Goal: Transaction & Acquisition: Obtain resource

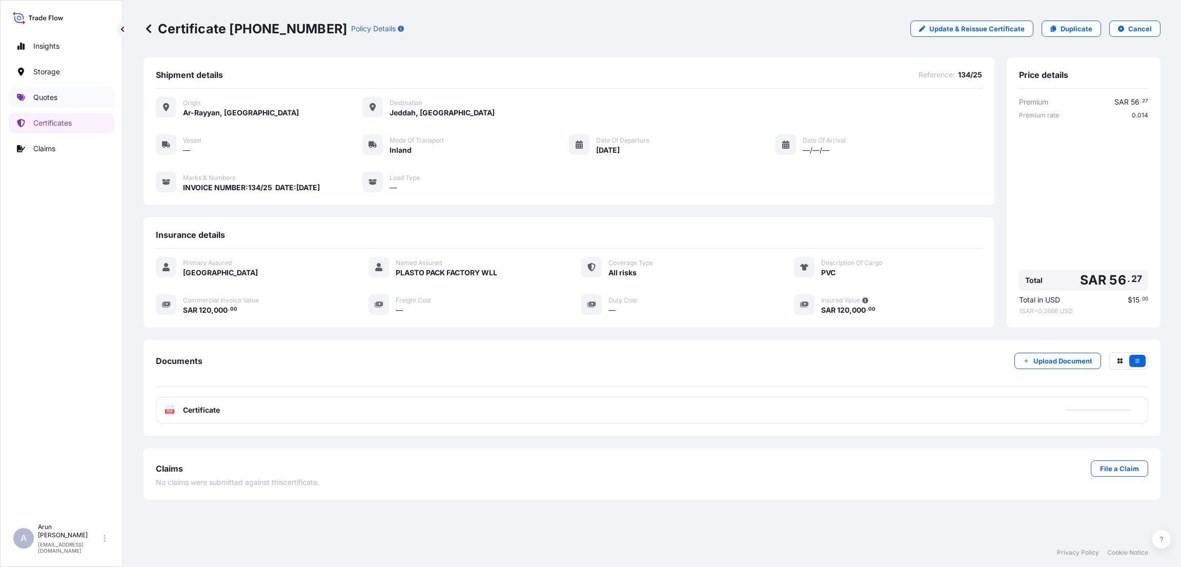
click at [46, 97] on p "Quotes" at bounding box center [45, 97] width 24 height 10
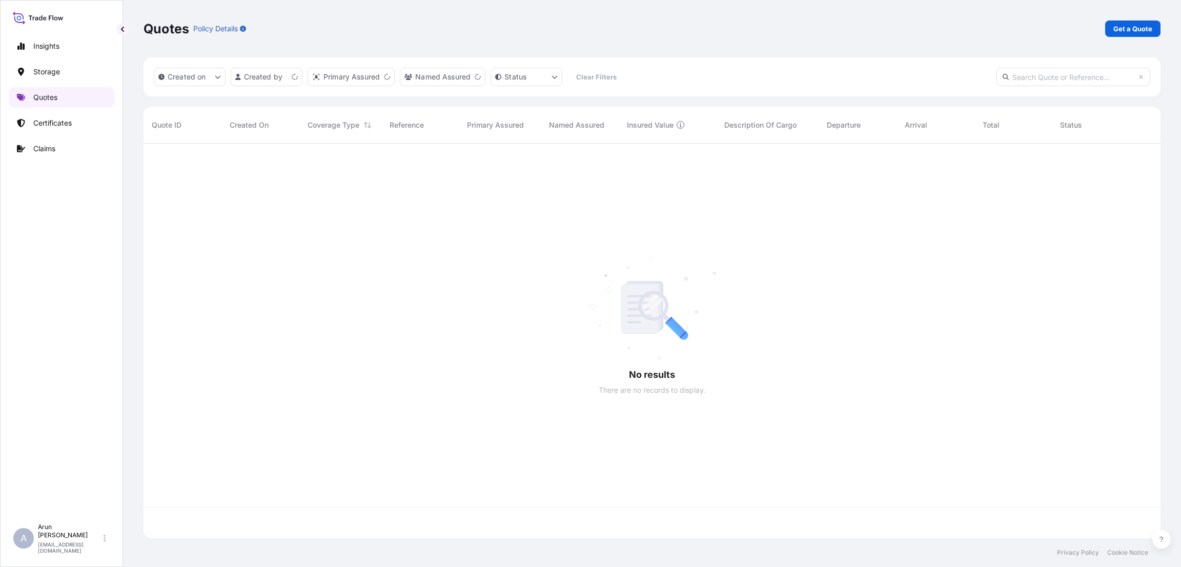
scroll to position [388, 1005]
click at [1131, 28] on p "Get a Quote" at bounding box center [1132, 29] width 39 height 10
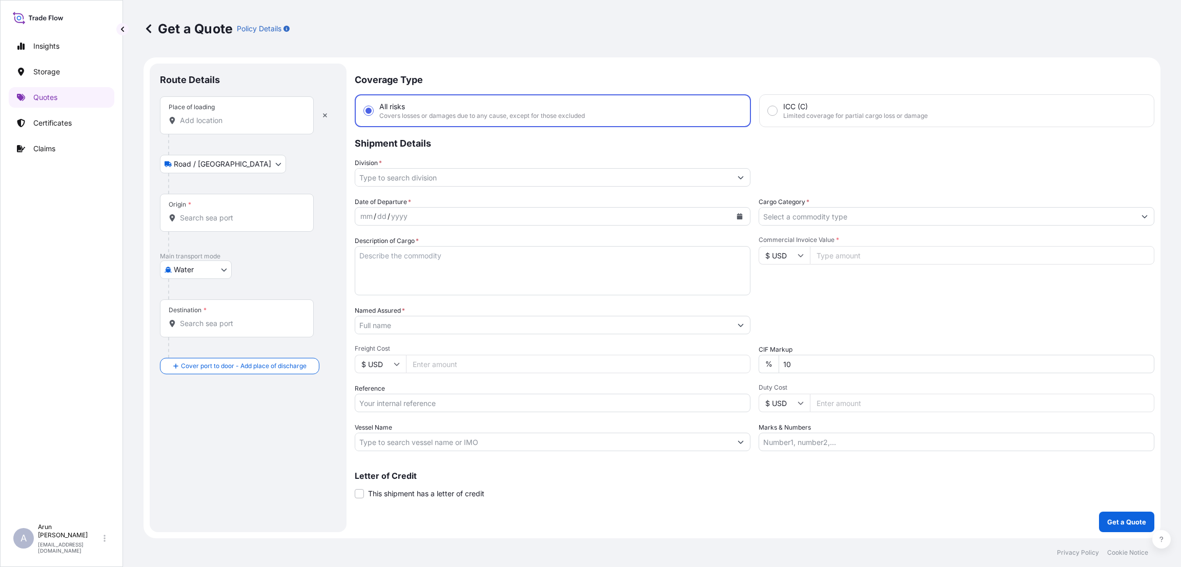
click at [220, 272] on body "Insights Storage Quotes Certificates Claims A [PERSON_NAME] [PERSON_NAME][EMAIL…" at bounding box center [590, 283] width 1181 height 567
click at [210, 334] on div "Inland" at bounding box center [196, 333] width 64 height 18
select select "Inland"
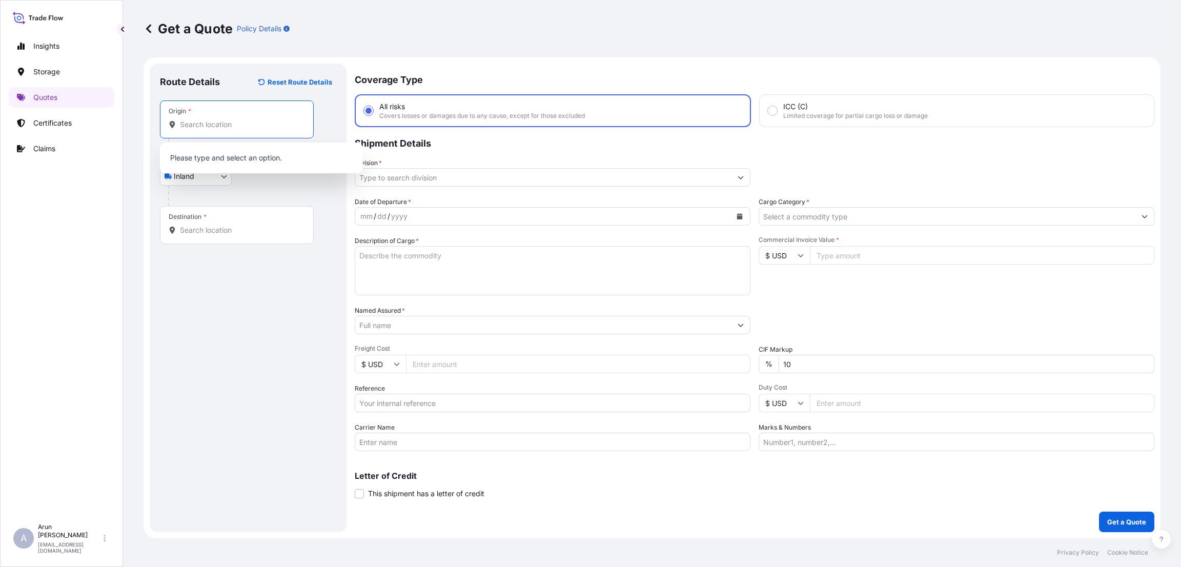
click at [228, 127] on input "Origin *" at bounding box center [240, 124] width 121 height 10
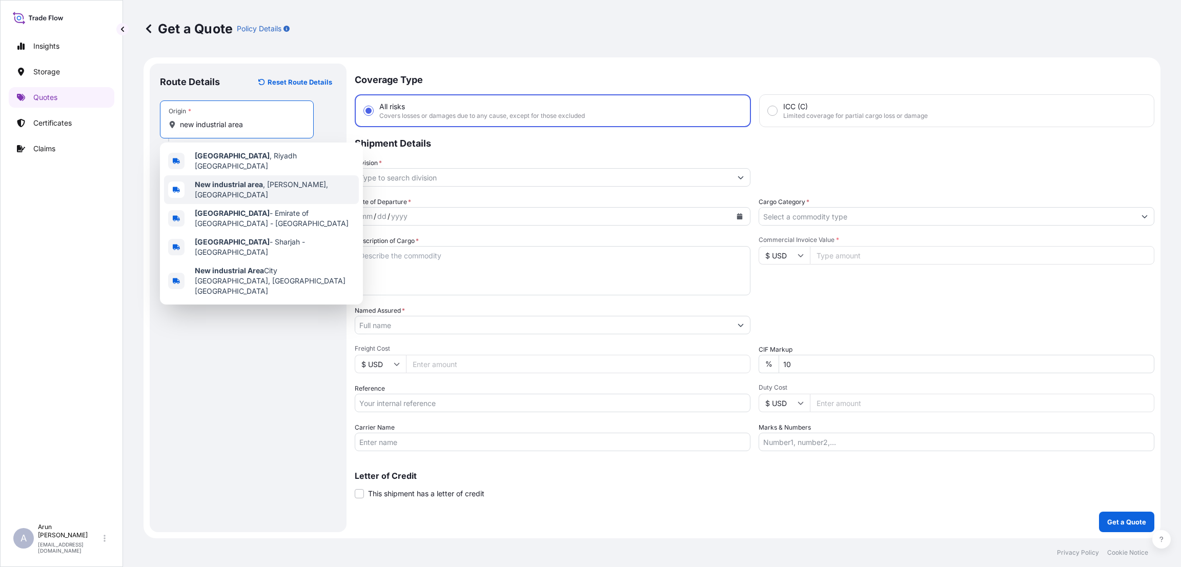
click at [252, 179] on span "New industrial area , [GEOGRAPHIC_DATA], [GEOGRAPHIC_DATA]" at bounding box center [275, 189] width 160 height 20
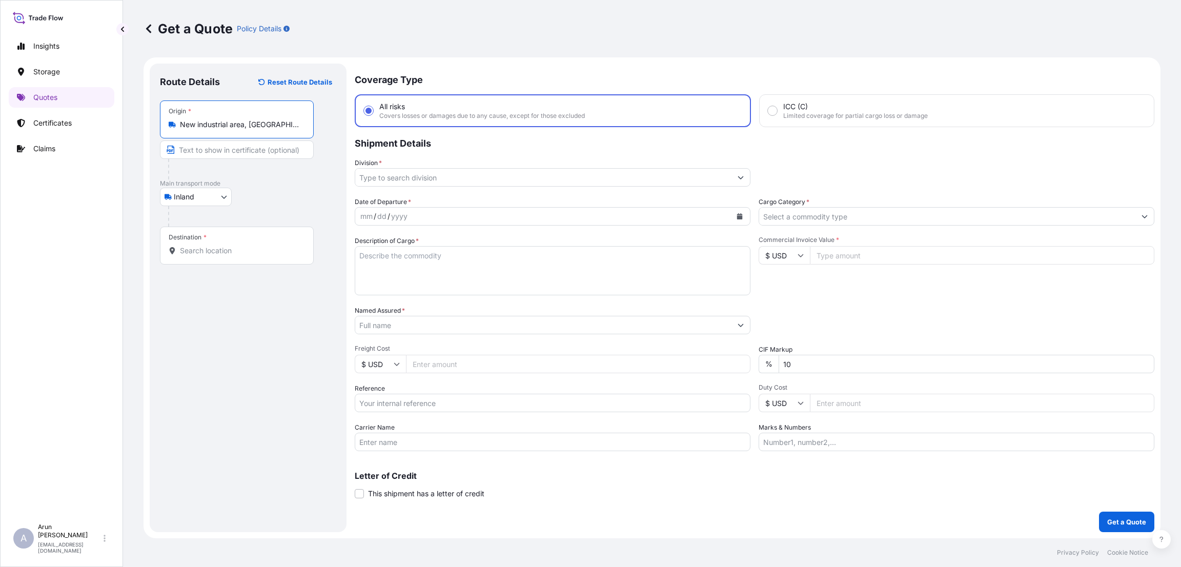
type input "New industrial area, [GEOGRAPHIC_DATA], [GEOGRAPHIC_DATA]"
click at [207, 148] on input "Text to appear on certificate" at bounding box center [237, 149] width 154 height 18
type input "QATAR WIRE PRODUCTS CO LLC"
click at [202, 252] on input "Destination *" at bounding box center [240, 250] width 121 height 10
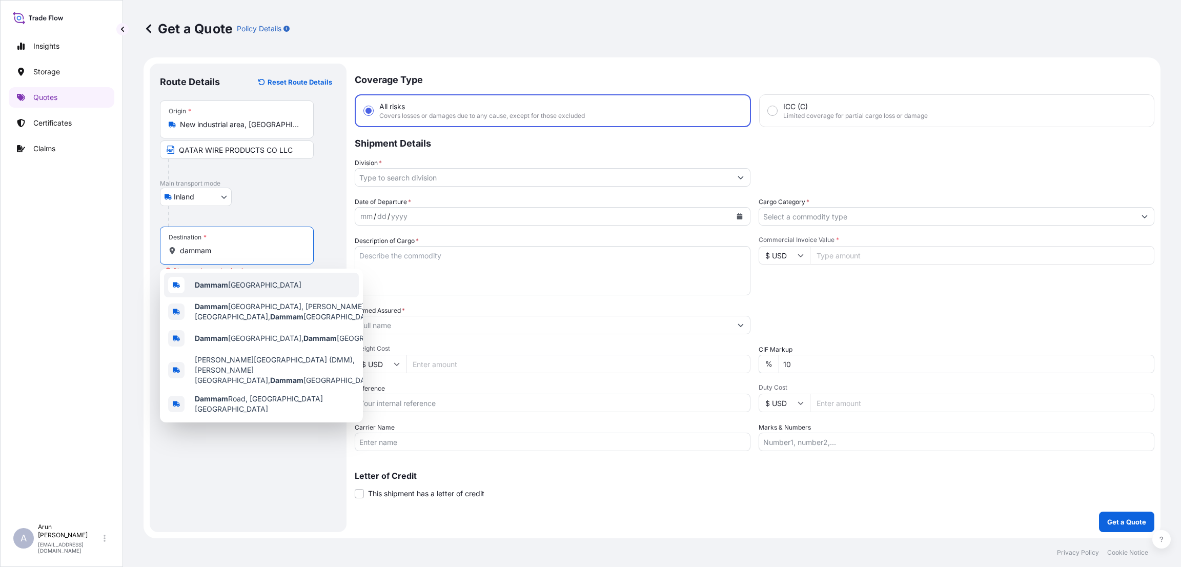
click at [268, 290] on span "Dammam [GEOGRAPHIC_DATA]" at bounding box center [248, 285] width 107 height 10
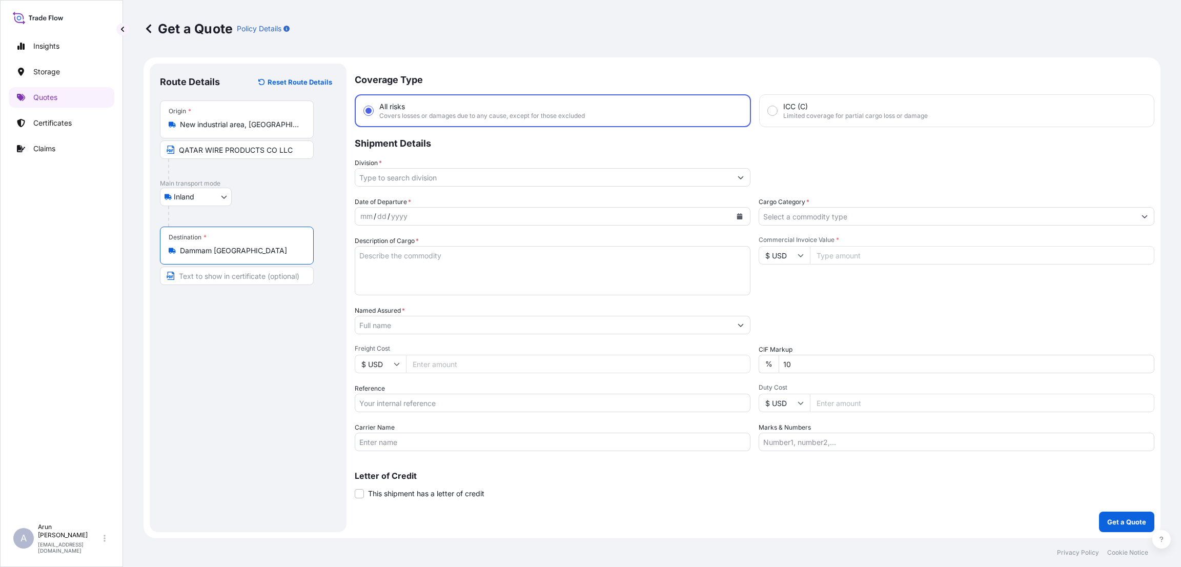
type input "Dammam [GEOGRAPHIC_DATA]"
click at [256, 283] on input "Text to appear on certificate" at bounding box center [237, 275] width 154 height 18
click at [445, 178] on input "Division *" at bounding box center [543, 177] width 376 height 18
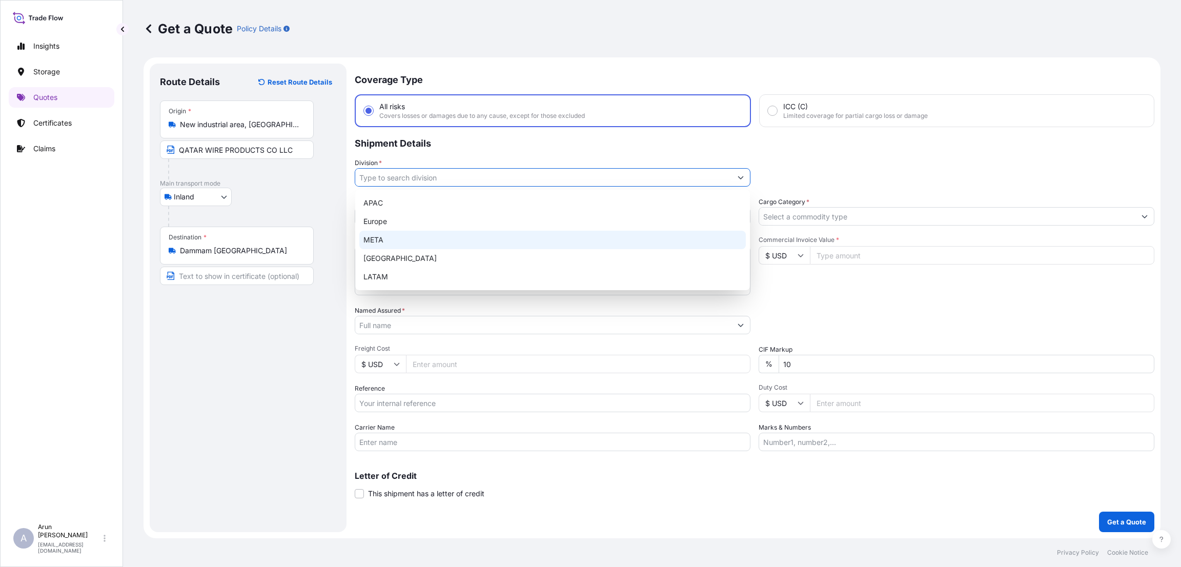
click at [445, 236] on div "META" at bounding box center [552, 240] width 386 height 18
type input "META"
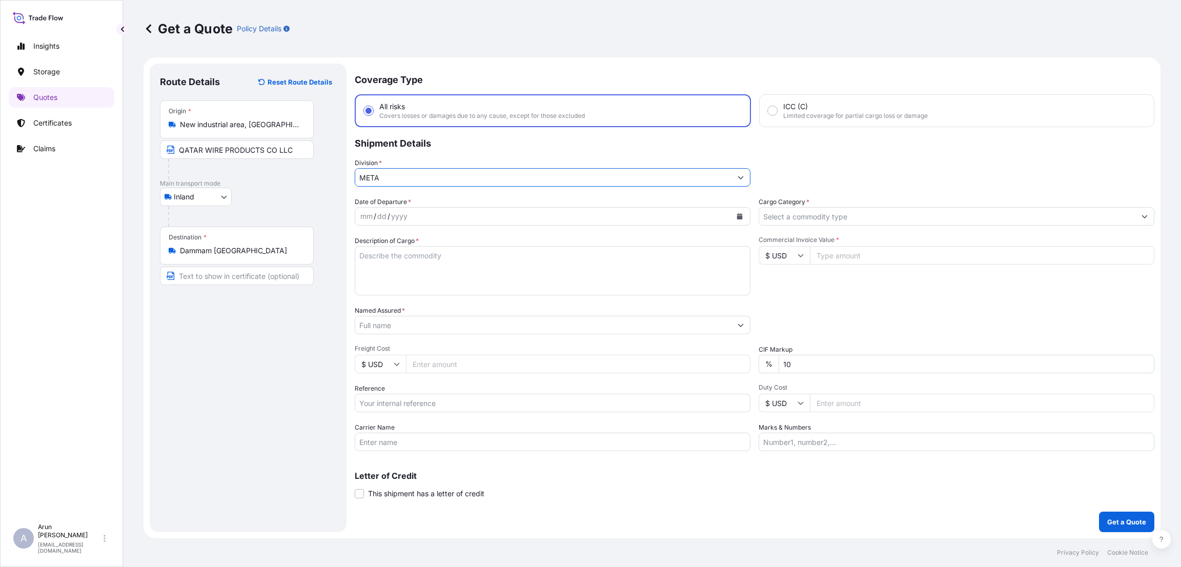
click at [739, 215] on icon "Calendar" at bounding box center [740, 216] width 6 height 6
click at [371, 321] on div "14" at bounding box center [372, 321] width 18 height 18
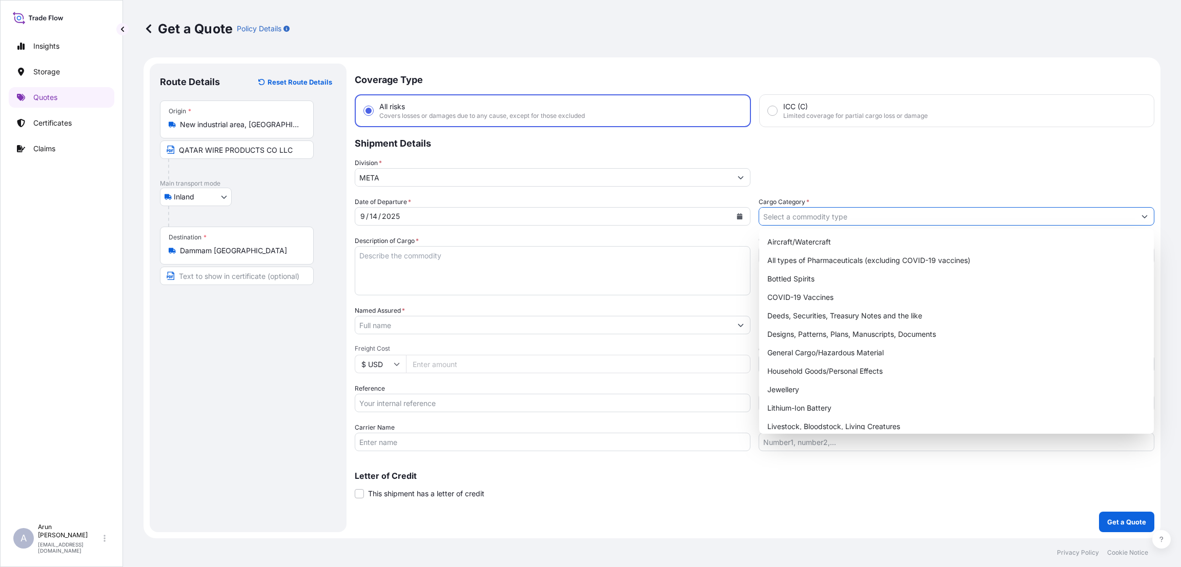
click at [817, 215] on input "Cargo Category *" at bounding box center [947, 216] width 376 height 18
click at [802, 349] on div "General Cargo/Hazardous Material" at bounding box center [956, 352] width 386 height 18
type input "General Cargo/Hazardous Material"
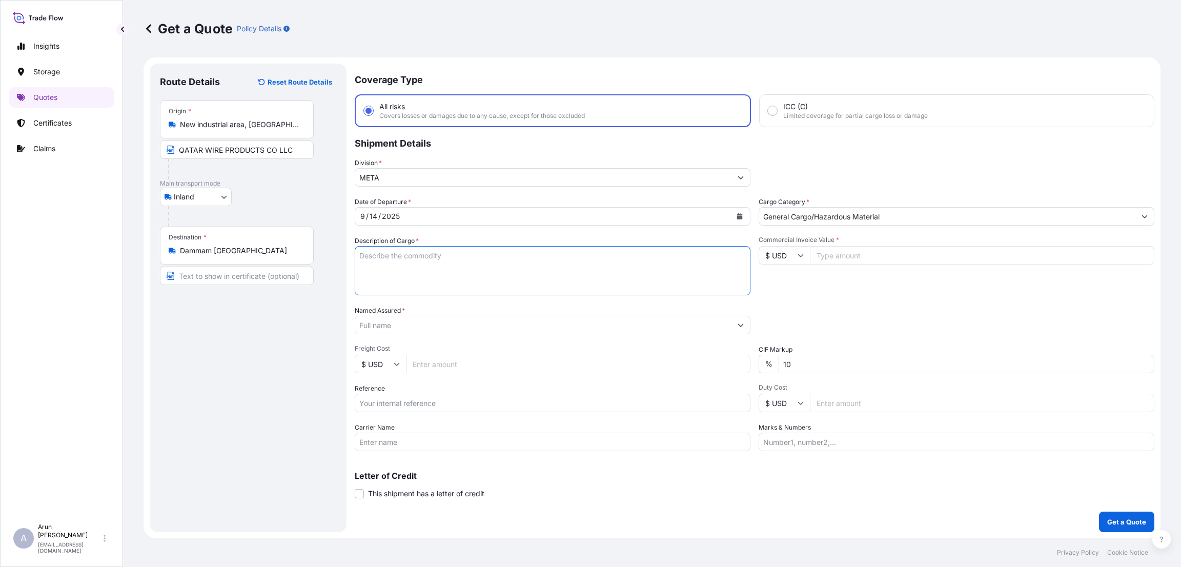
click at [433, 256] on textarea "Description of Cargo *" at bounding box center [553, 270] width 396 height 49
type textarea "iron wires"
click at [843, 250] on input "Commercial Invoice Value *" at bounding box center [982, 255] width 344 height 18
type input "20245"
drag, startPoint x: 787, startPoint y: 364, endPoint x: 792, endPoint y: 412, distance: 48.0
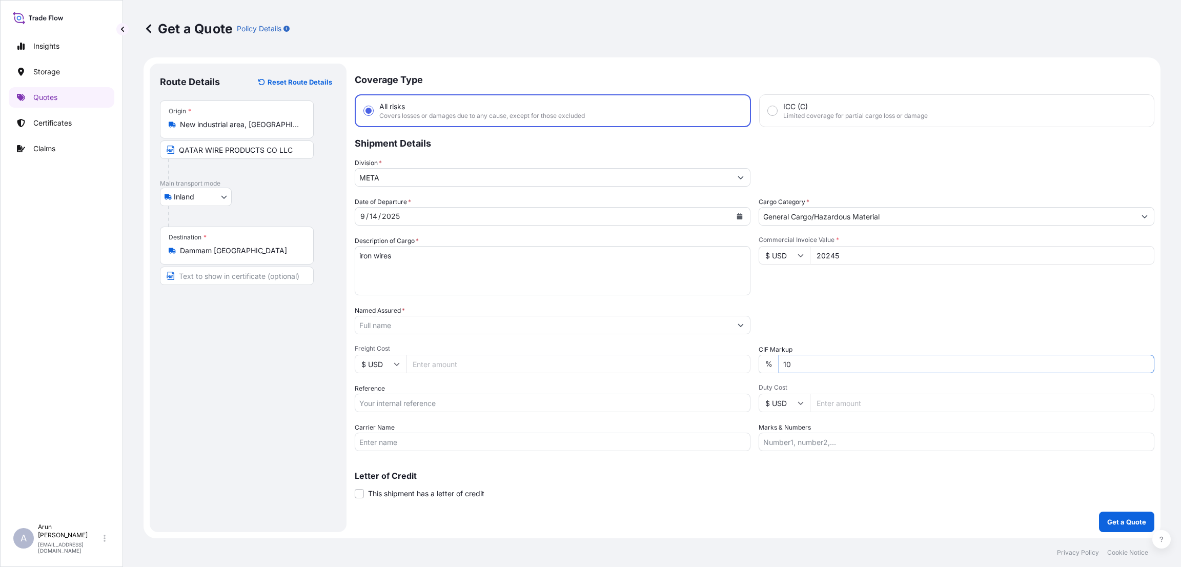
click at [786, 365] on input "10" at bounding box center [966, 364] width 376 height 18
type input "0"
click at [442, 364] on input "Freight Cost" at bounding box center [578, 364] width 344 height 18
type input "600"
click at [456, 395] on input "Reference" at bounding box center [553, 403] width 396 height 18
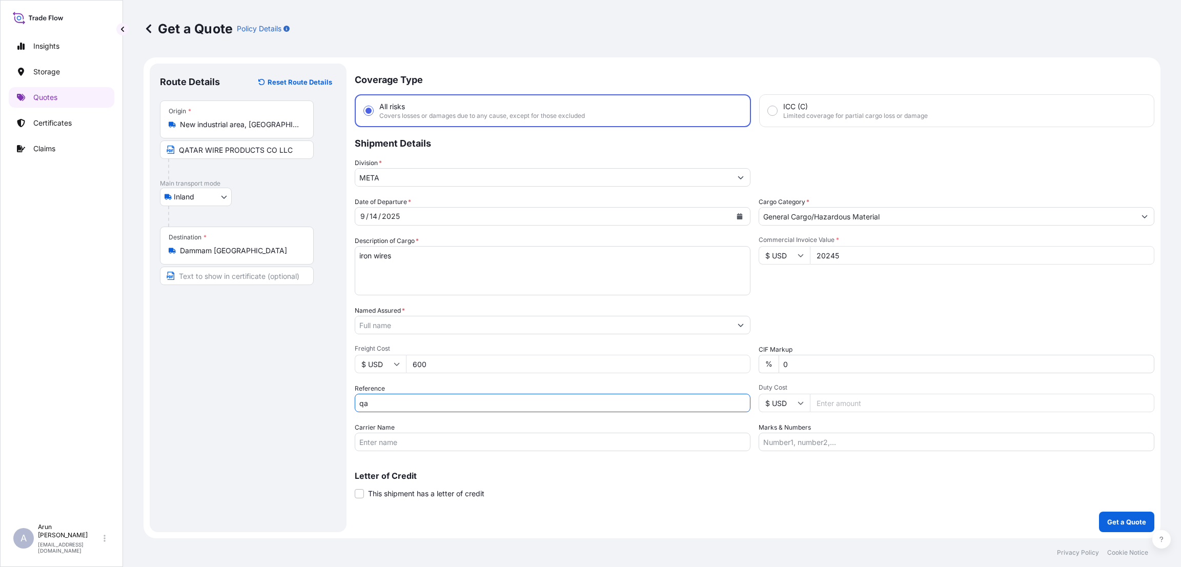
type input "q"
type input "A"
type input "QA1001045665"
click at [790, 445] on input "Marks & Numbers" at bounding box center [956, 442] width 396 height 18
click at [901, 439] on input "INVOICE NUMBER:2684/25 DATE:06-092025" at bounding box center [956, 442] width 396 height 18
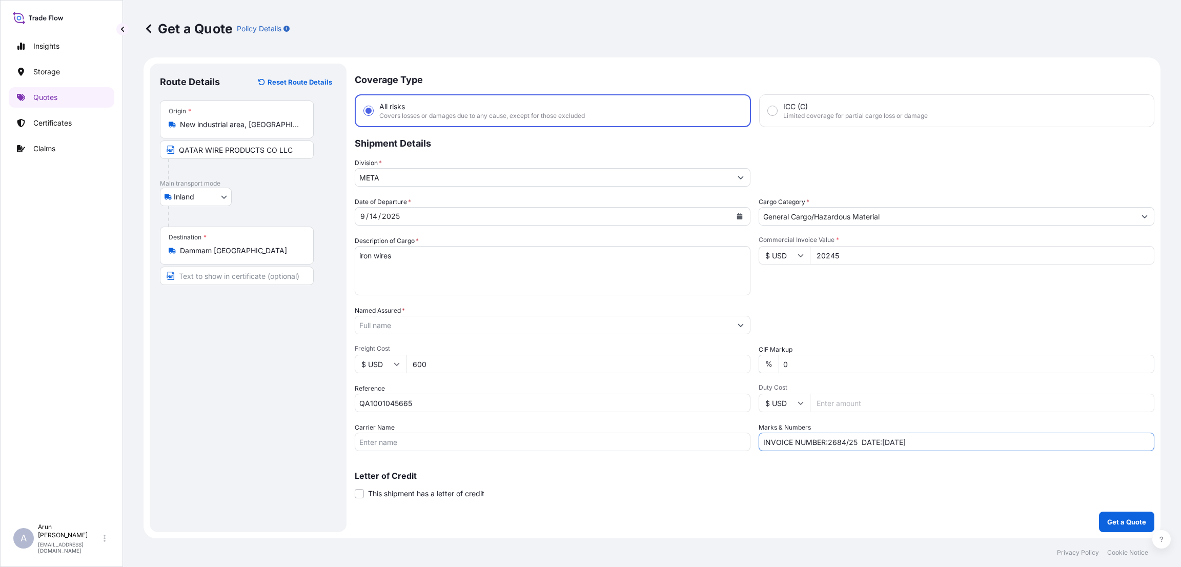
click at [951, 440] on input "INVOICE NUMBER:2684/25 DATE:[DATE]" at bounding box center [956, 442] width 396 height 18
type input "INVOICE NUMBER:2684/25 DATE:[DATE]"
click at [1134, 523] on p "Get a Quote" at bounding box center [1126, 522] width 39 height 10
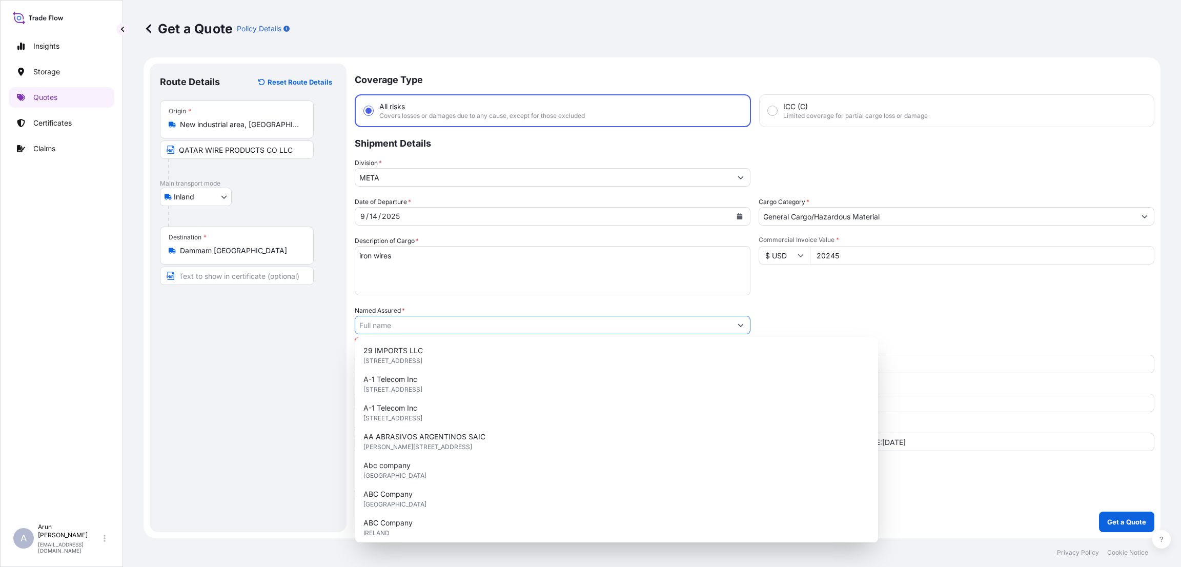
click at [469, 328] on input "Named Assured *" at bounding box center [543, 325] width 376 height 18
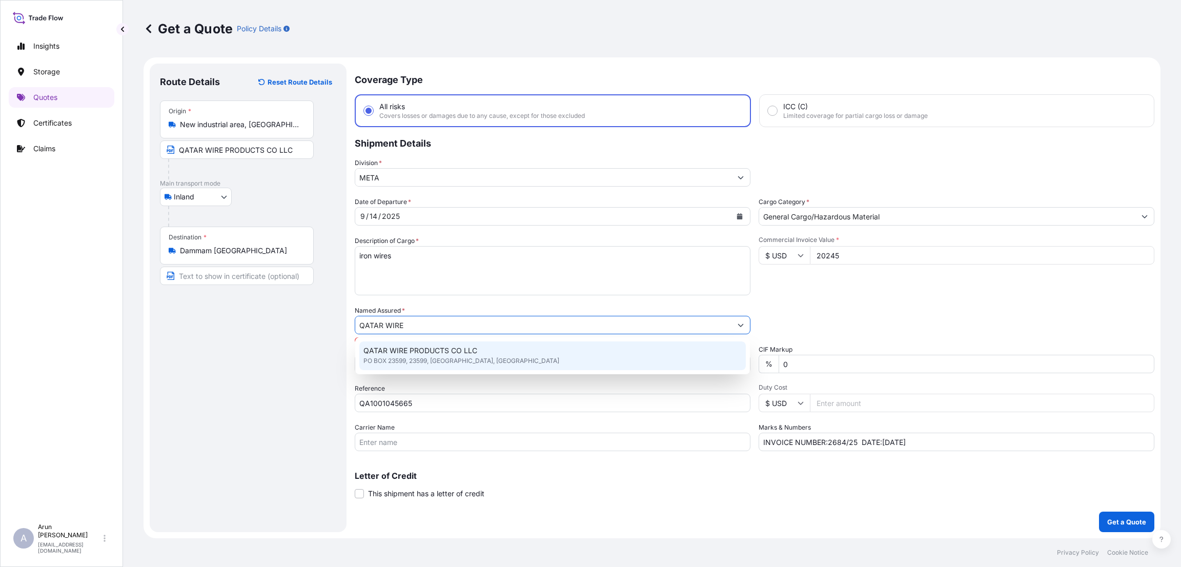
click at [466, 355] on span "QATAR WIRE PRODUCTS CO LLC" at bounding box center [420, 350] width 114 height 10
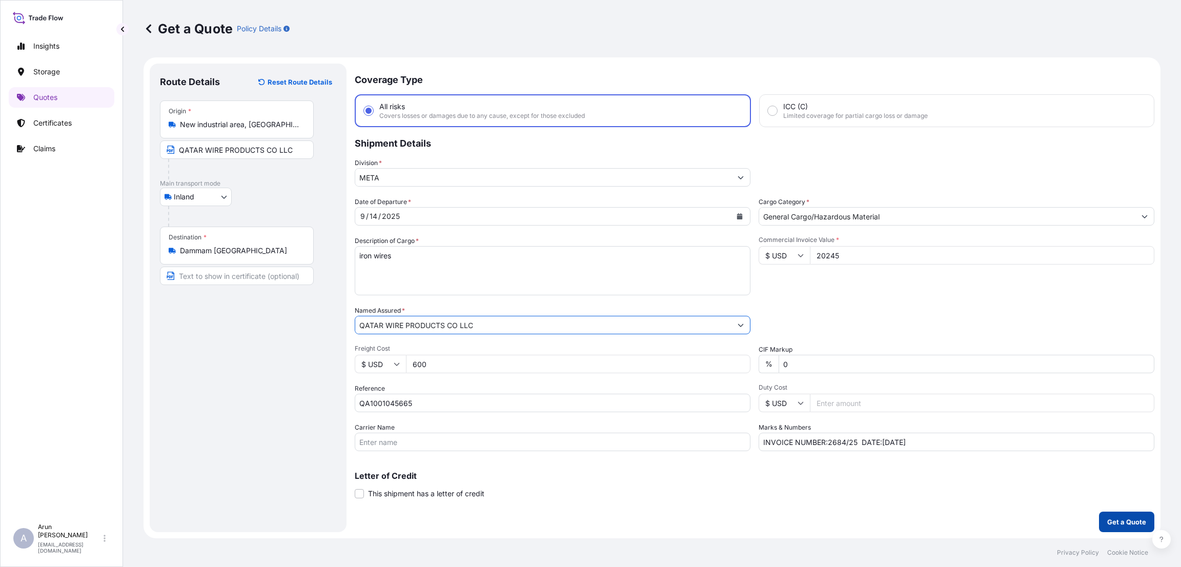
type input "QATAR WIRE PRODUCTS CO LLC"
click at [1127, 520] on p "Get a Quote" at bounding box center [1126, 522] width 39 height 10
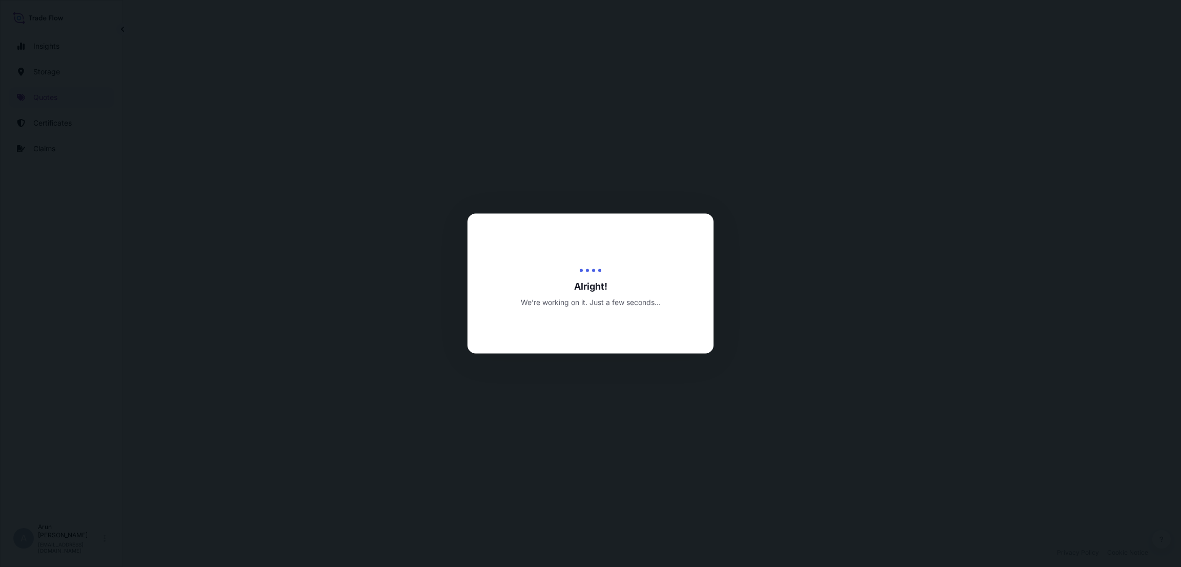
select select "Inland"
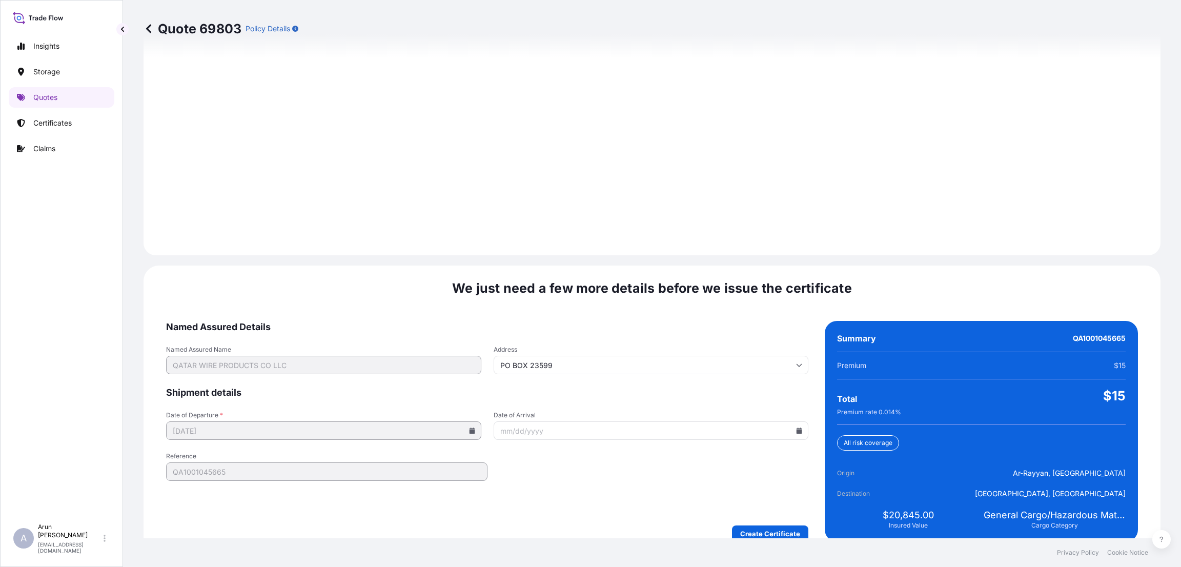
scroll to position [1375, 0]
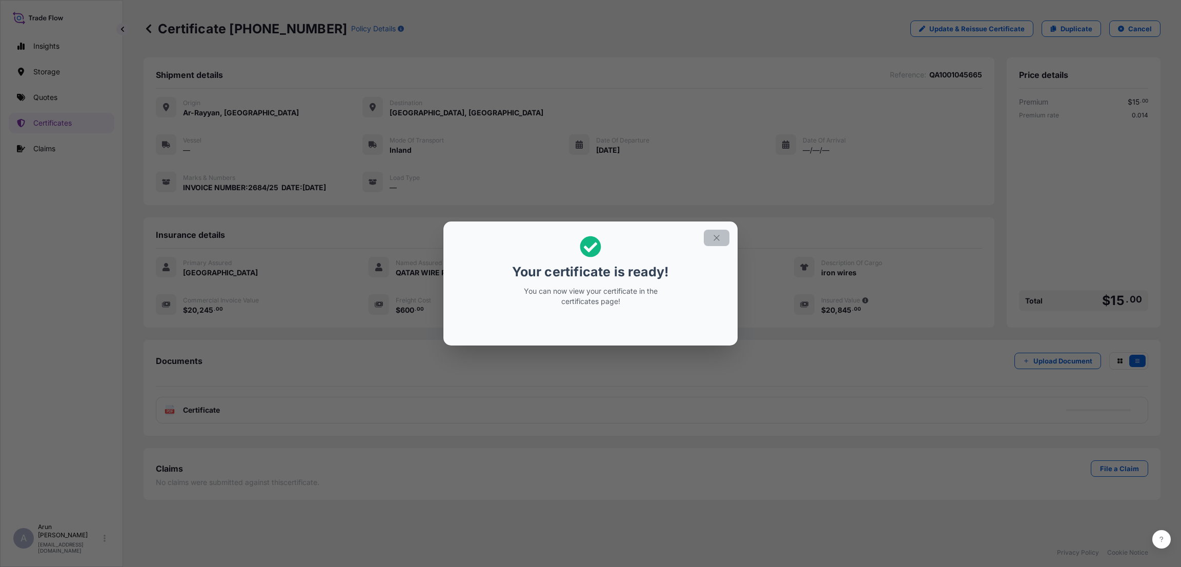
click at [722, 234] on button "button" at bounding box center [717, 238] width 26 height 16
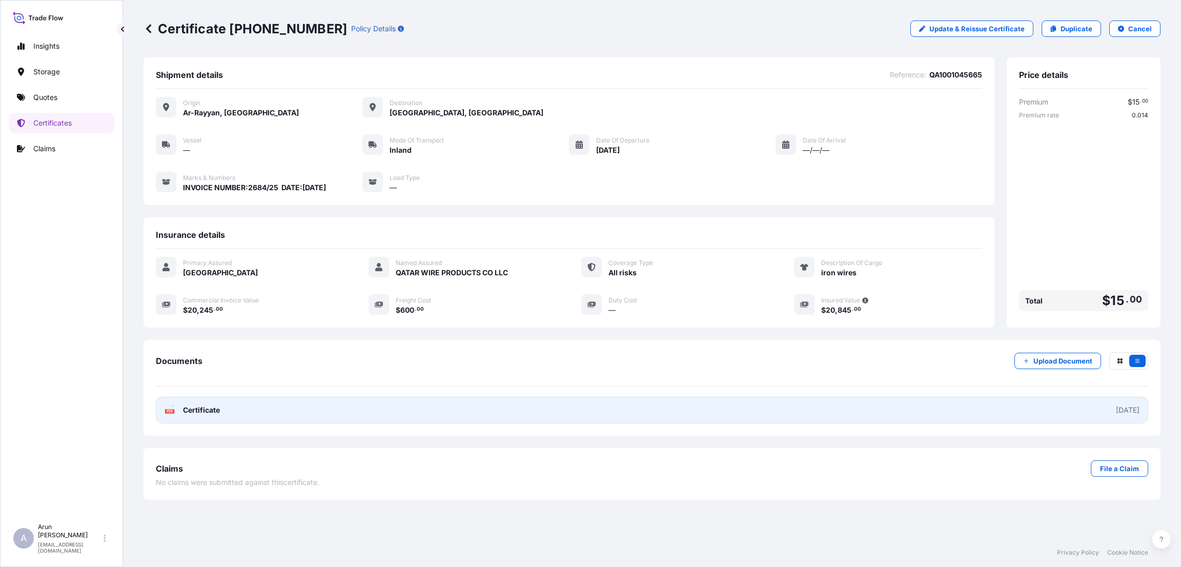
click at [265, 409] on link "PDF Certificate [DATE]" at bounding box center [652, 410] width 992 height 27
